Goal: Information Seeking & Learning: Learn about a topic

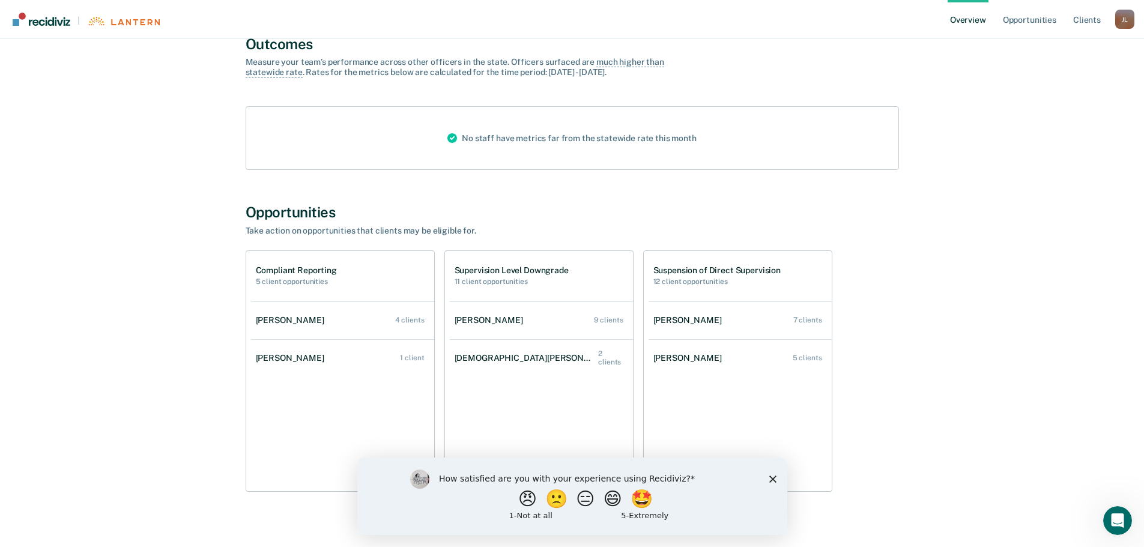
scroll to position [112, 0]
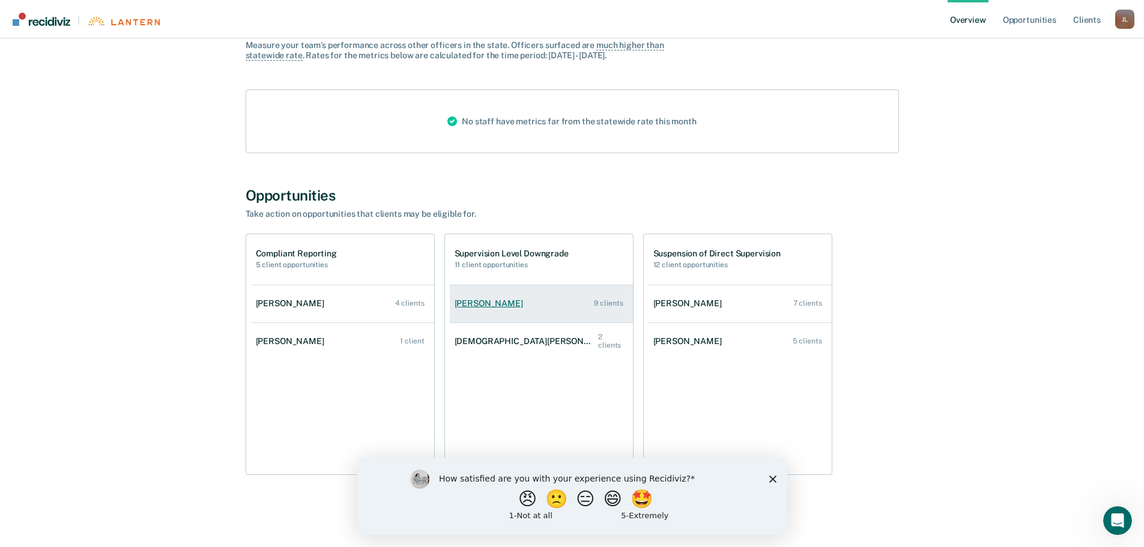
click at [500, 303] on div "[PERSON_NAME]" at bounding box center [491, 303] width 73 height 10
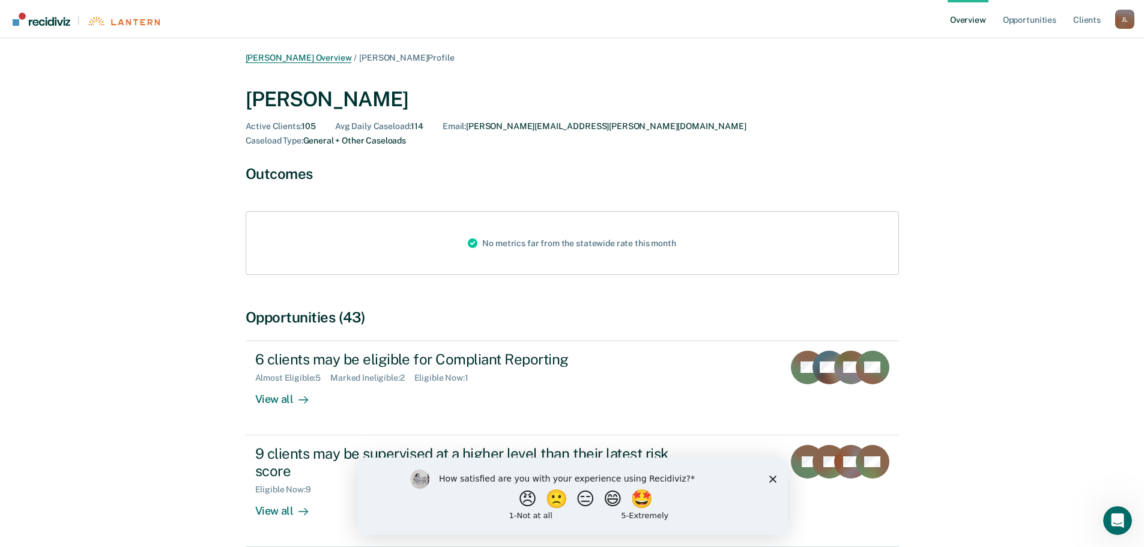
click at [307, 58] on link "[PERSON_NAME] Overview" at bounding box center [299, 58] width 106 height 10
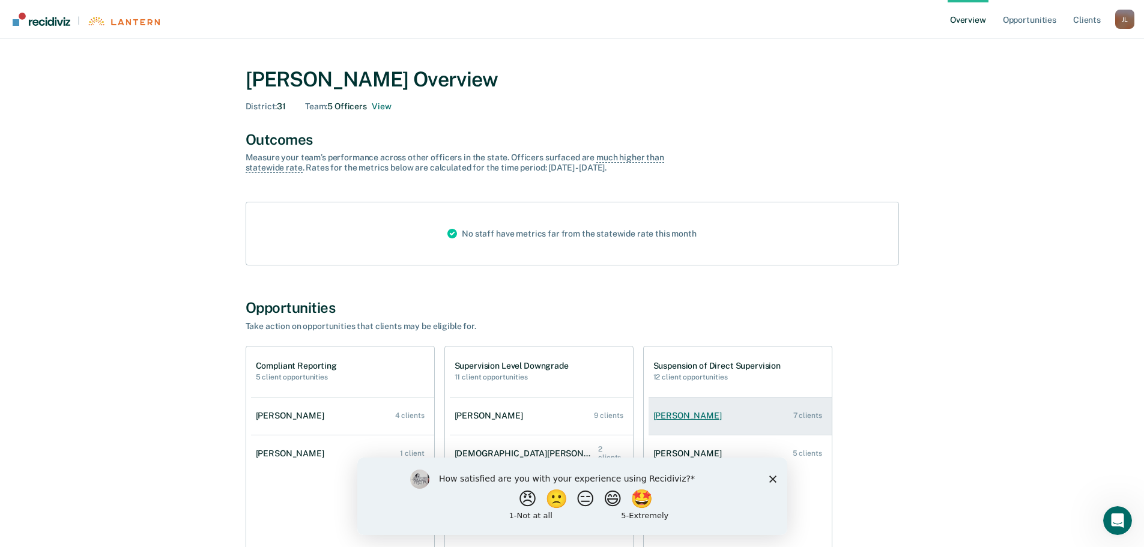
click at [693, 410] on link "[PERSON_NAME] 7 clients" at bounding box center [739, 416] width 183 height 34
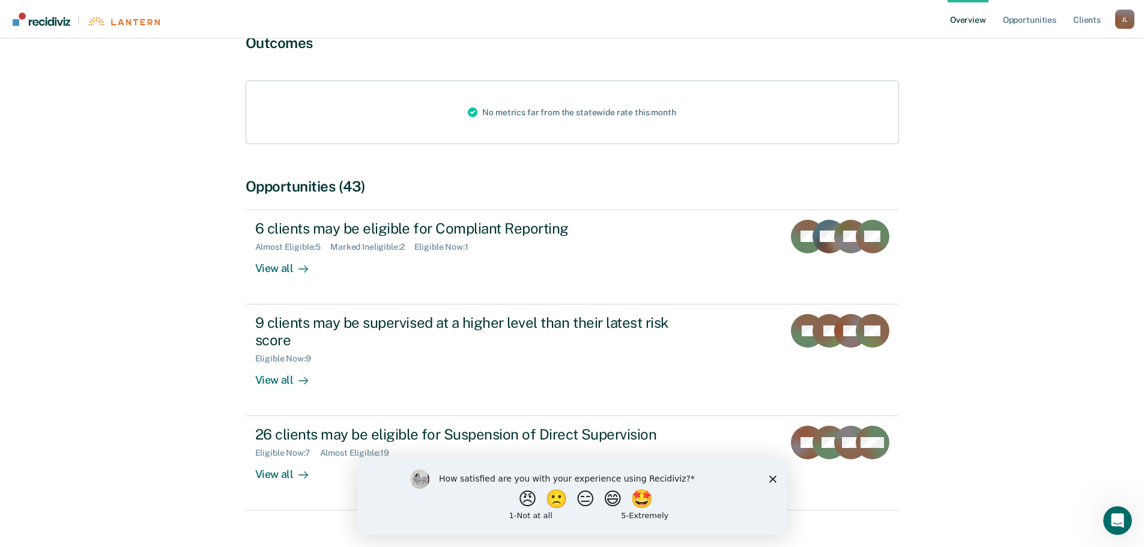
scroll to position [142, 0]
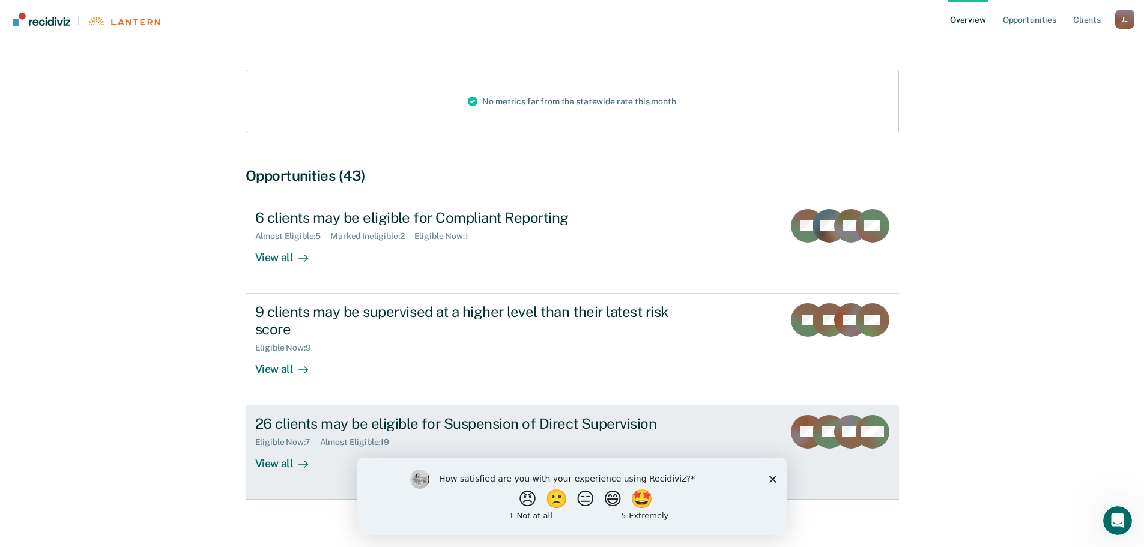
click at [274, 447] on div "View all" at bounding box center [288, 458] width 67 height 23
